Goal: Task Accomplishment & Management: Complete application form

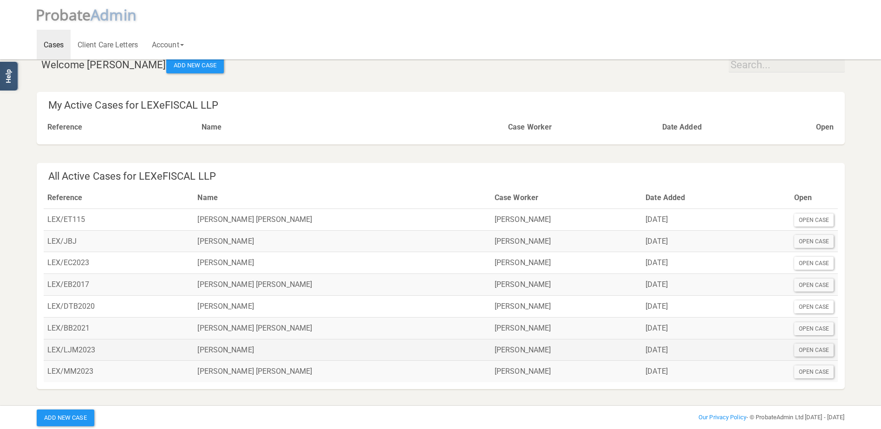
scroll to position [13, 0]
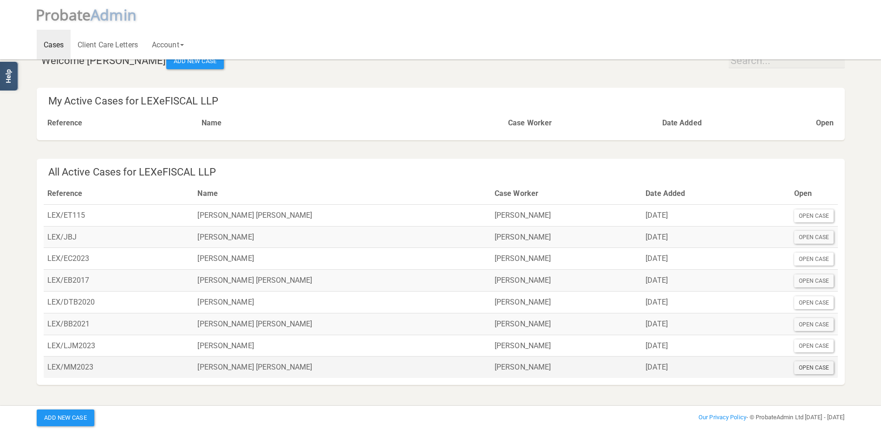
click at [810, 366] on div "Open Case" at bounding box center [814, 367] width 40 height 13
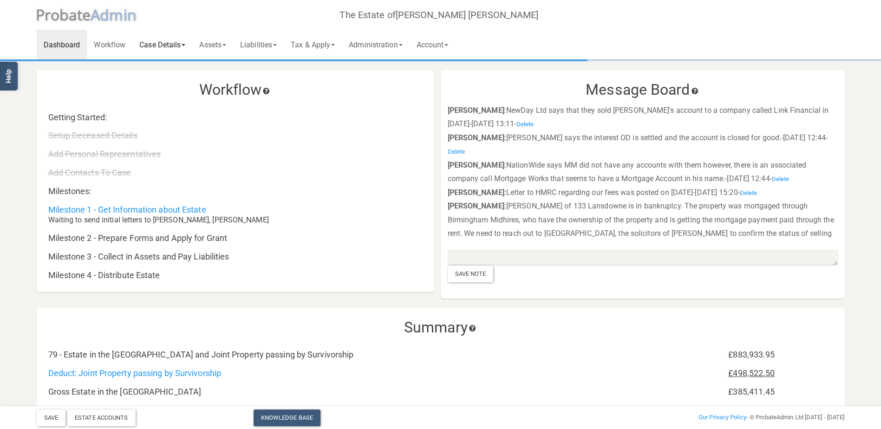
click at [167, 45] on link "Case Details" at bounding box center [162, 45] width 60 height 30
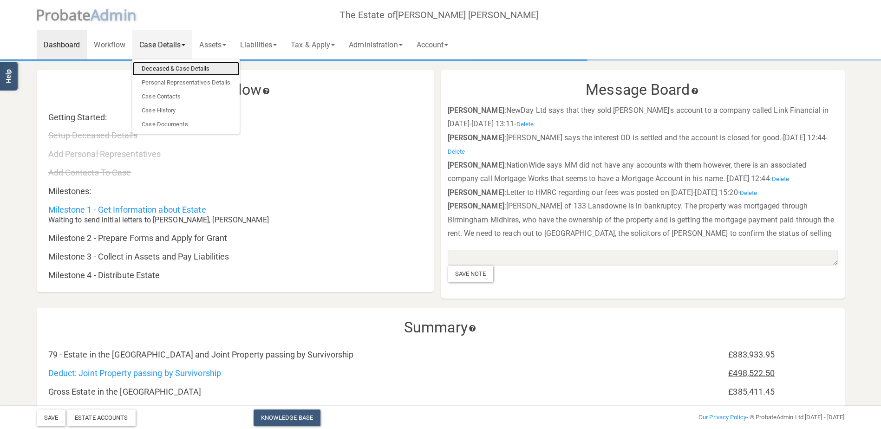
click at [192, 68] on link "Deceased & Case Details" at bounding box center [185, 69] width 107 height 14
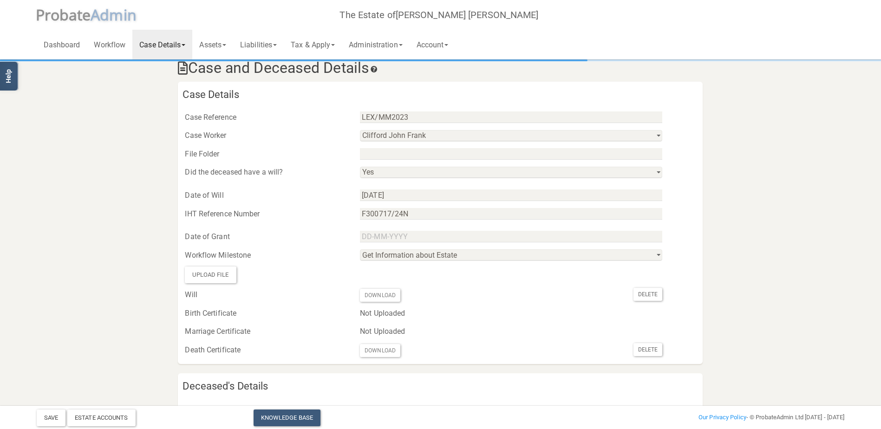
scroll to position [232, 0]
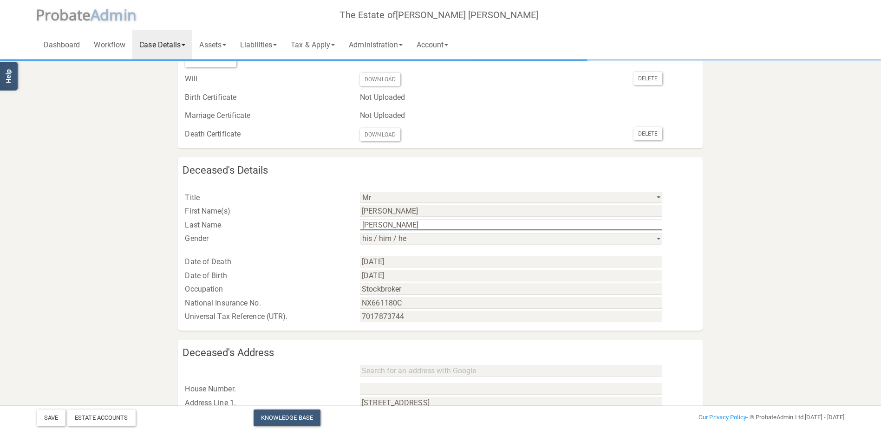
click at [403, 224] on input "[PERSON_NAME]" at bounding box center [511, 225] width 302 height 12
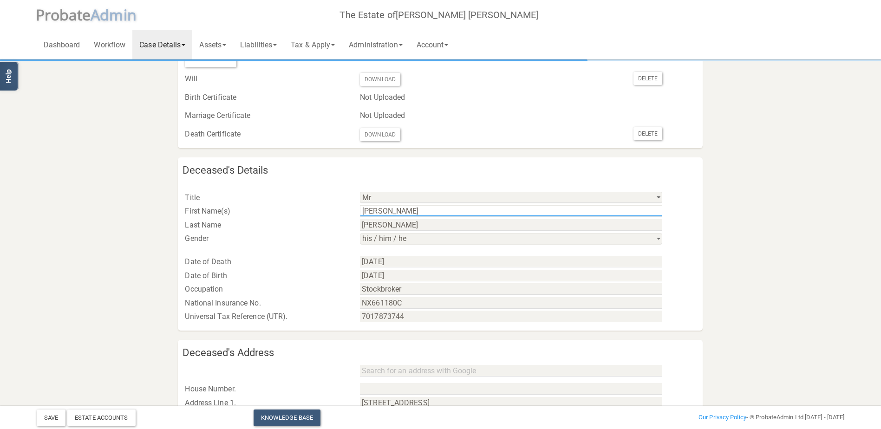
click at [429, 210] on input "[PERSON_NAME]" at bounding box center [511, 211] width 302 height 12
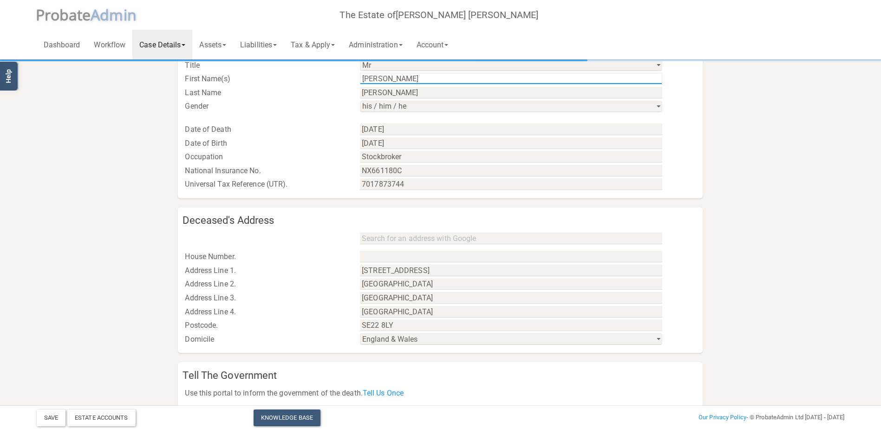
scroll to position [372, 0]
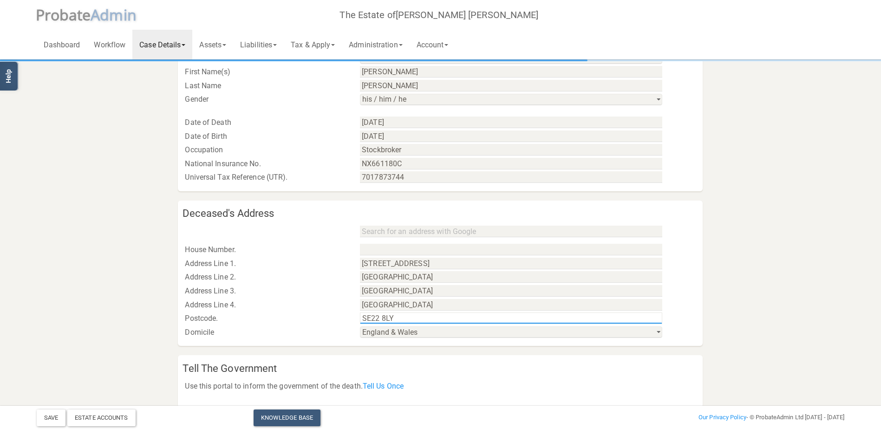
click at [410, 318] on input "SE22 8LY" at bounding box center [511, 319] width 302 height 12
click at [410, 317] on input "SE22 8LY" at bounding box center [511, 319] width 302 height 12
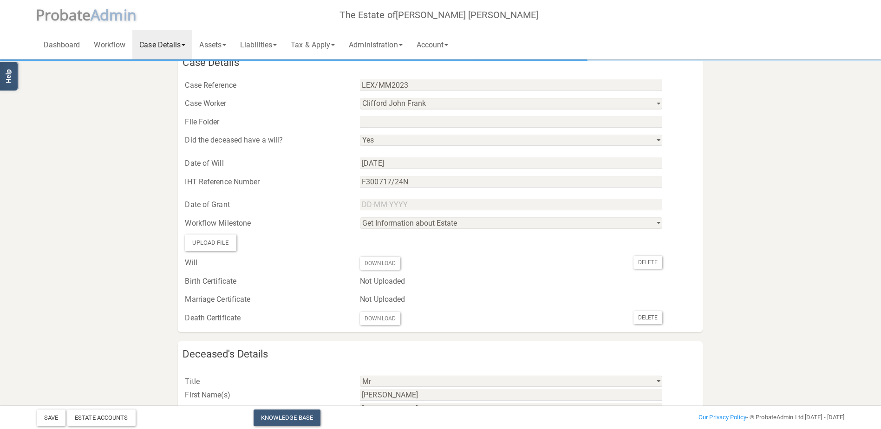
scroll to position [0, 0]
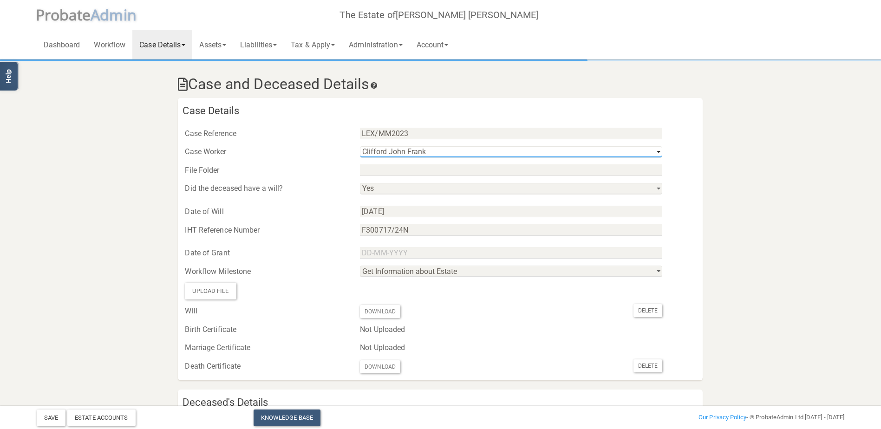
click at [432, 151] on select "[PERSON_NAME] Kenang [PERSON_NAME]" at bounding box center [511, 152] width 302 height 12
drag, startPoint x: 432, startPoint y: 151, endPoint x: 427, endPoint y: 153, distance: 6.0
click at [432, 151] on select "[PERSON_NAME] Kenang [PERSON_NAME]" at bounding box center [511, 152] width 302 height 12
click at [360, 146] on select "[PERSON_NAME] Kenang [PERSON_NAME]" at bounding box center [511, 152] width 302 height 12
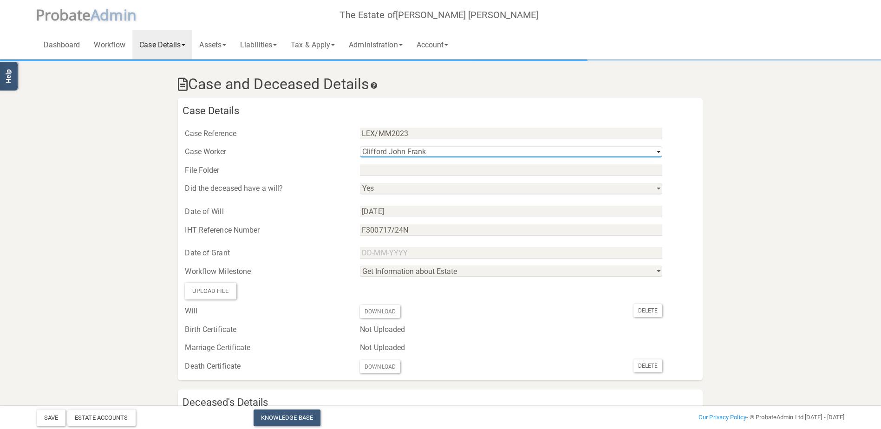
drag, startPoint x: 425, startPoint y: 151, endPoint x: 365, endPoint y: 150, distance: 59.5
click at [359, 155] on div "[PERSON_NAME] Kenang [PERSON_NAME]" at bounding box center [528, 152] width 350 height 14
drag, startPoint x: 366, startPoint y: 150, endPoint x: 421, endPoint y: 147, distance: 54.9
click at [421, 147] on select "[PERSON_NAME] Kenang [PERSON_NAME]" at bounding box center [511, 152] width 302 height 12
click at [404, 147] on select "[PERSON_NAME] Kenang [PERSON_NAME]" at bounding box center [511, 152] width 302 height 12
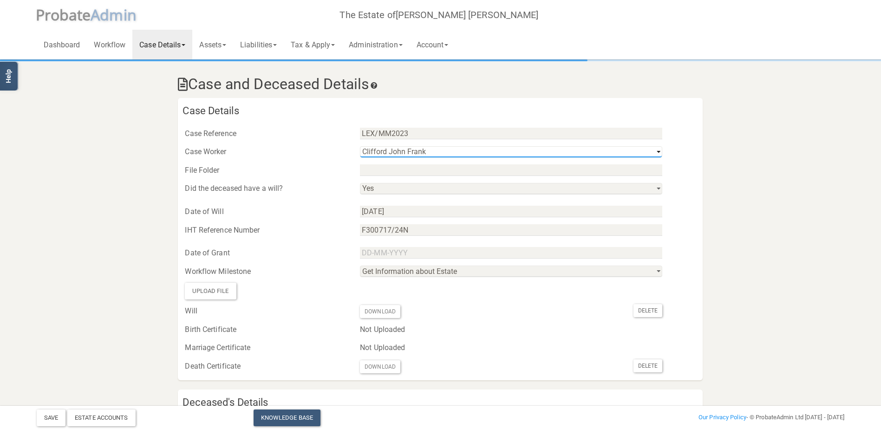
click at [404, 147] on select "[PERSON_NAME] Kenang [PERSON_NAME]" at bounding box center [511, 152] width 302 height 12
